Goal: Task Accomplishment & Management: Use online tool/utility

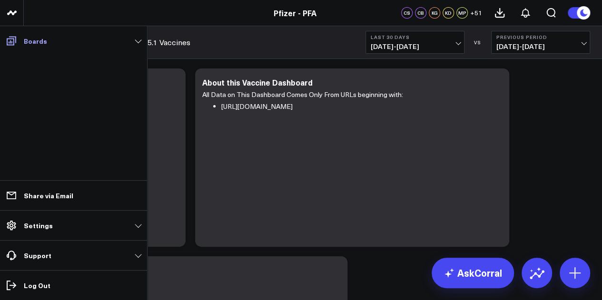
click at [17, 42] on icon at bounding box center [11, 40] width 11 height 11
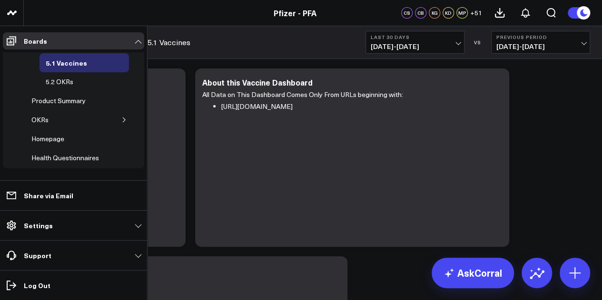
scroll to position [95, 0]
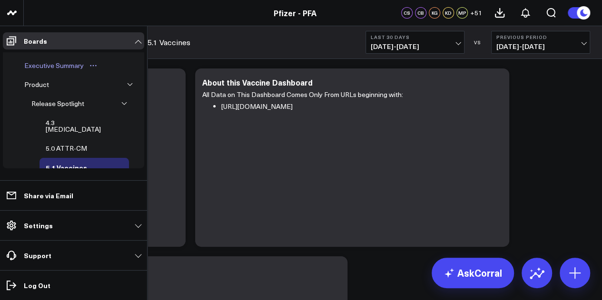
click at [64, 64] on div "Executive Summary" at bounding box center [54, 65] width 64 height 11
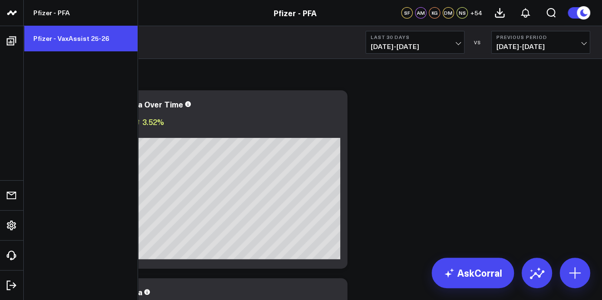
click at [71, 44] on link "Pfizer - VaxAssist 25-26" at bounding box center [81, 39] width 114 height 26
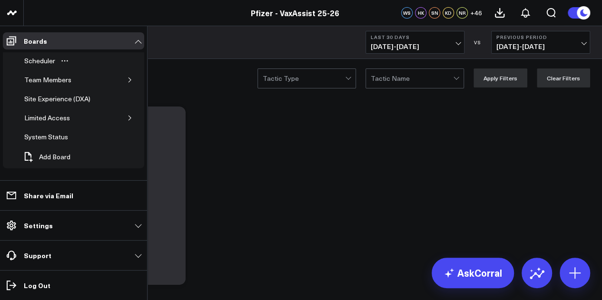
scroll to position [16, 0]
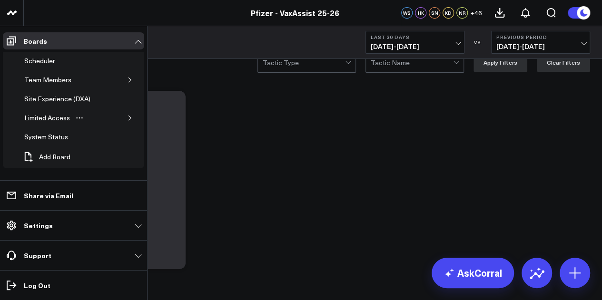
click at [131, 117] on div "Limited Access" at bounding box center [79, 118] width 122 height 19
click at [129, 116] on button "button" at bounding box center [130, 118] width 10 height 10
click at [128, 119] on button "button" at bounding box center [130, 118] width 10 height 10
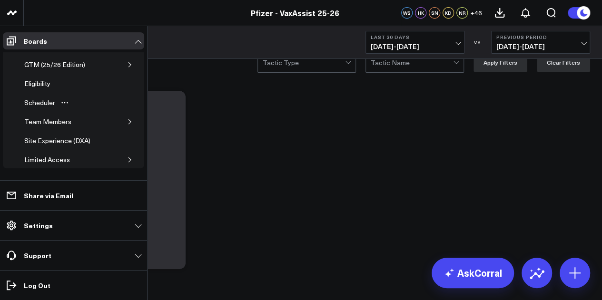
scroll to position [0, 0]
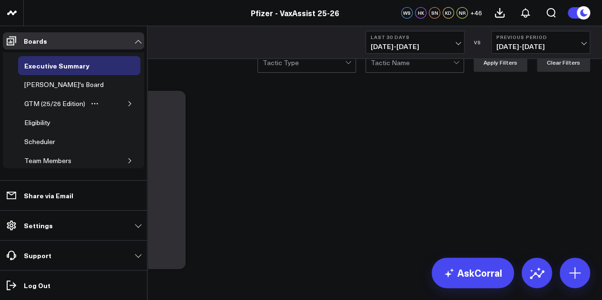
click at [125, 99] on button "button" at bounding box center [130, 104] width 10 height 10
click at [120, 99] on div "GTM (25/26 Edition)" at bounding box center [79, 103] width 122 height 19
click at [128, 102] on icon "button" at bounding box center [130, 103] width 5 height 2
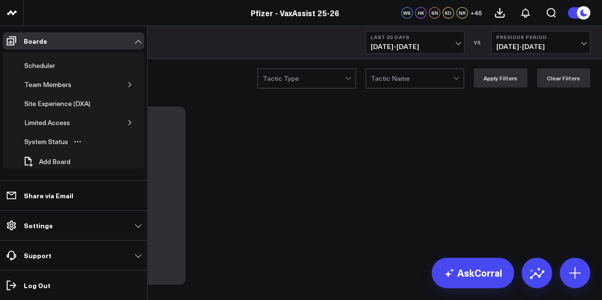
scroll to position [81, 0]
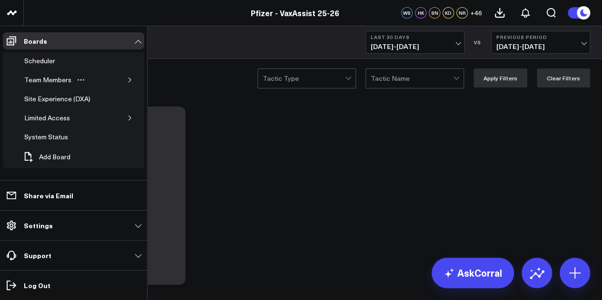
click at [127, 77] on icon "button" at bounding box center [130, 80] width 6 height 6
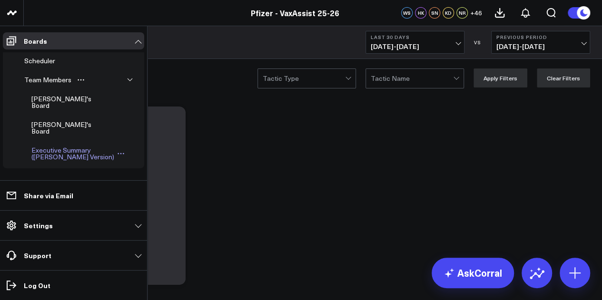
click at [56, 145] on div "Executive Summary (Surina's Version)" at bounding box center [73, 154] width 88 height 18
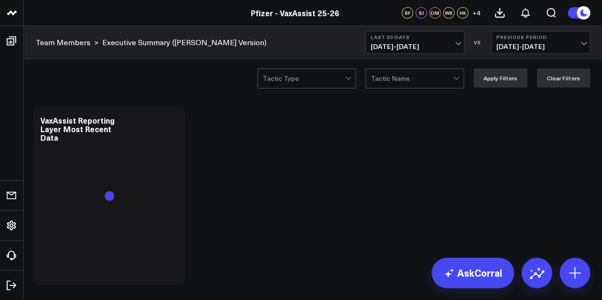
click at [450, 46] on span "09/02/25 - 10/01/25" at bounding box center [415, 47] width 89 height 8
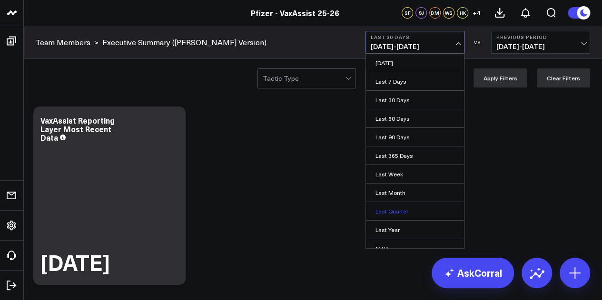
scroll to position [62, 0]
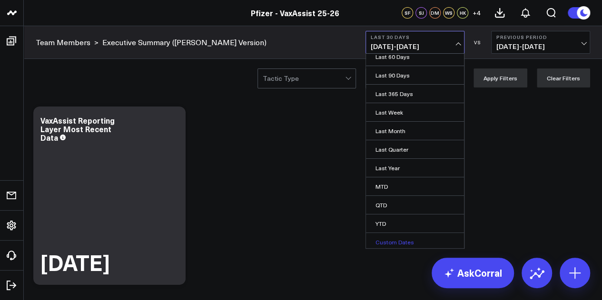
click at [399, 237] on link "Custom Dates" at bounding box center [415, 242] width 98 height 18
select select "9"
select select "2025"
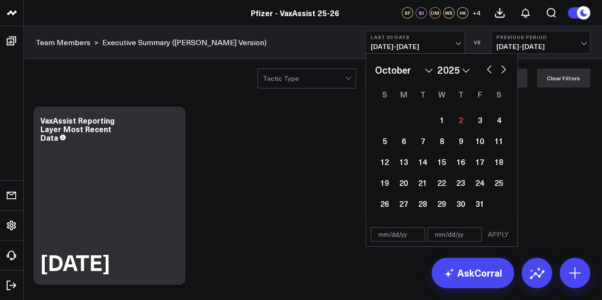
click at [487, 70] on button "button" at bounding box center [489, 68] width 10 height 11
select select "8"
select select "2025"
click at [425, 121] on div "2" at bounding box center [422, 119] width 19 height 19
type input "[DATE]"
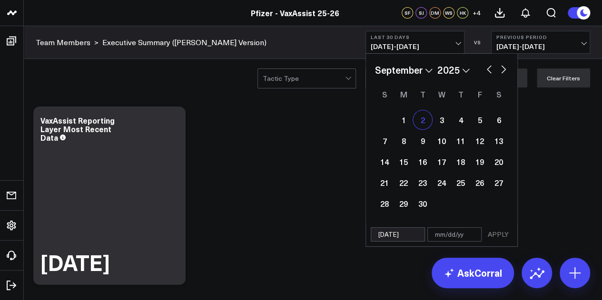
select select "8"
select select "2025"
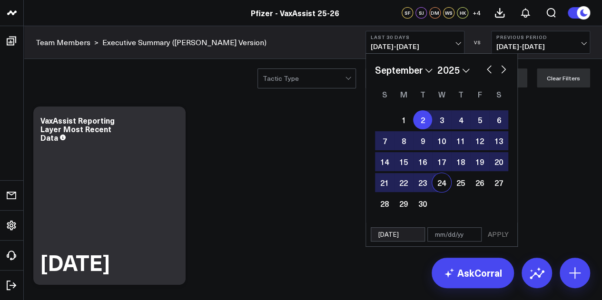
click at [447, 186] on div "24" at bounding box center [441, 182] width 19 height 19
type input "09/24/25"
select select "8"
select select "2025"
click at [493, 234] on button "APPLY" at bounding box center [498, 234] width 29 height 14
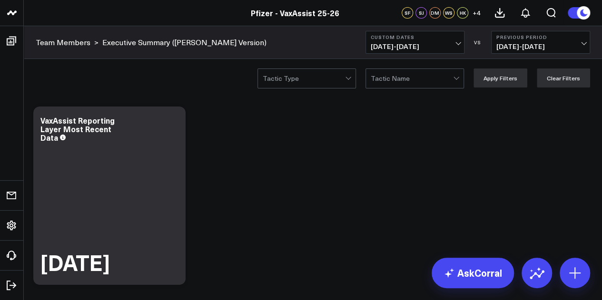
click at [548, 50] on span "08/10/25 - 09/01/25" at bounding box center [540, 47] width 89 height 8
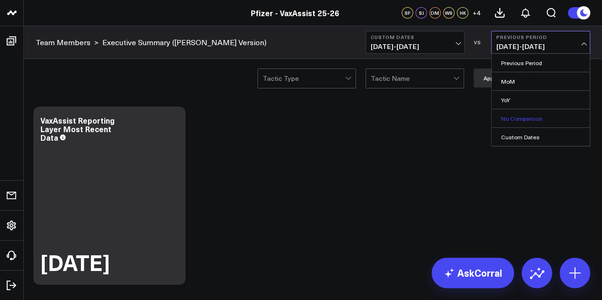
click at [538, 119] on link "No Comparison" at bounding box center [541, 118] width 98 height 18
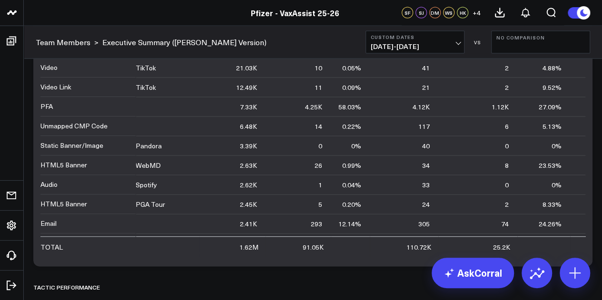
scroll to position [2600, 0]
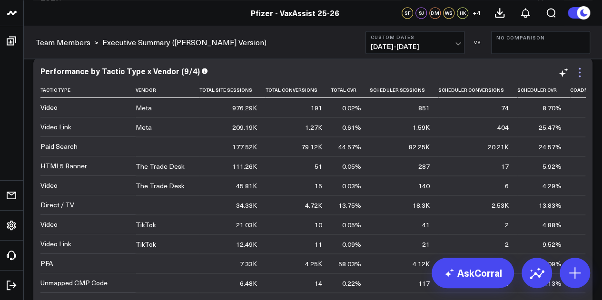
click at [576, 73] on icon at bounding box center [579, 72] width 11 height 11
